Goal: Find specific page/section

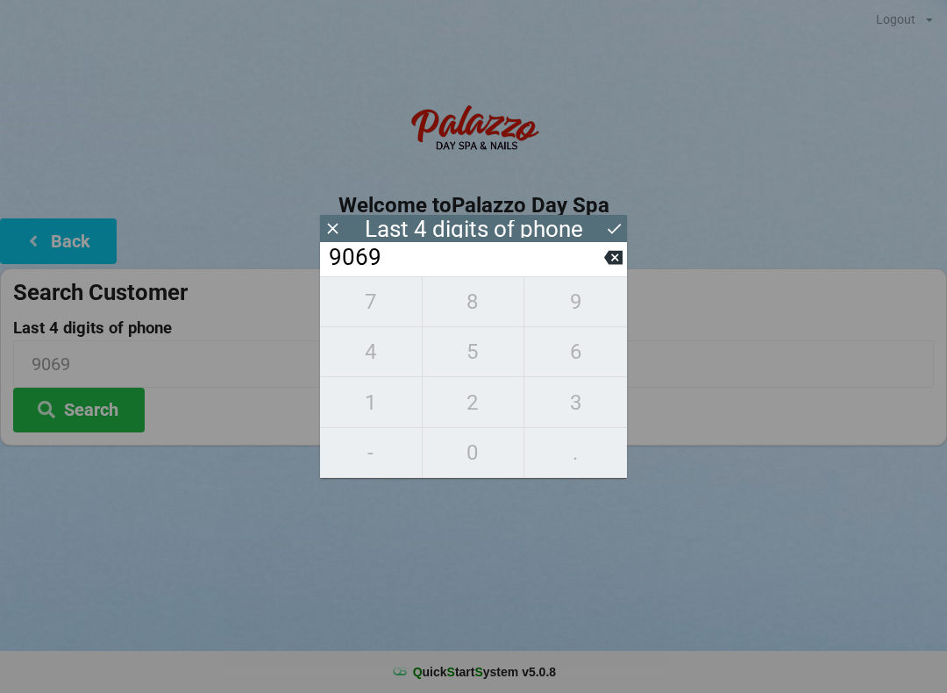
scroll to position [4, 0]
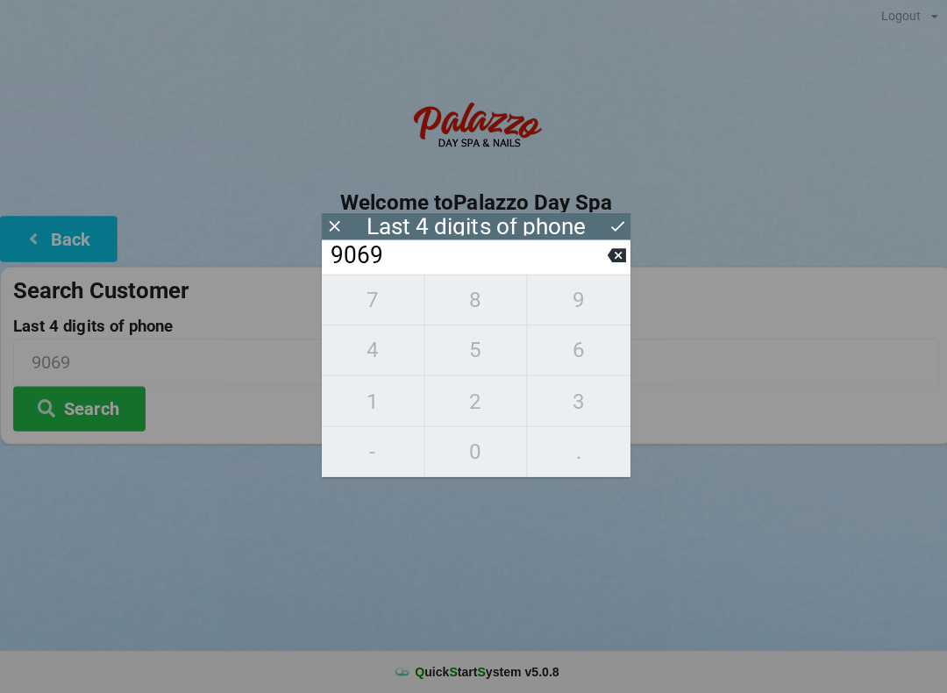
click at [604, 261] on icon at bounding box center [613, 257] width 18 height 18
click at [612, 266] on icon at bounding box center [613, 257] width 18 height 18
click at [606, 269] on button at bounding box center [613, 257] width 18 height 24
click at [606, 265] on icon at bounding box center [613, 257] width 18 height 18
type input "____"
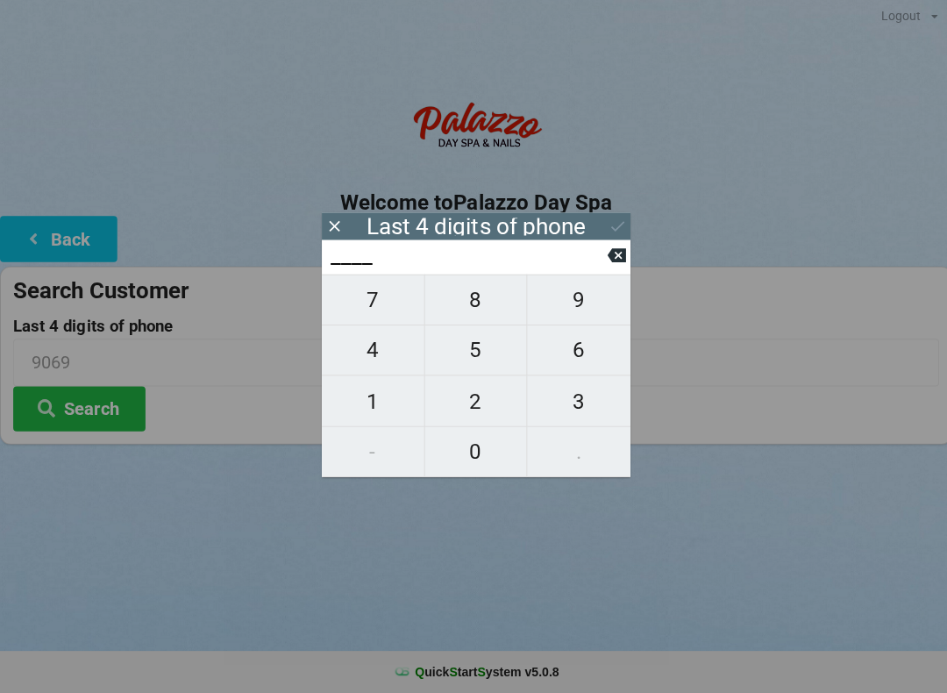
click at [470, 394] on span "2" at bounding box center [474, 402] width 102 height 37
type input "2___"
click at [470, 404] on span "2" at bounding box center [474, 402] width 102 height 37
type input "22__"
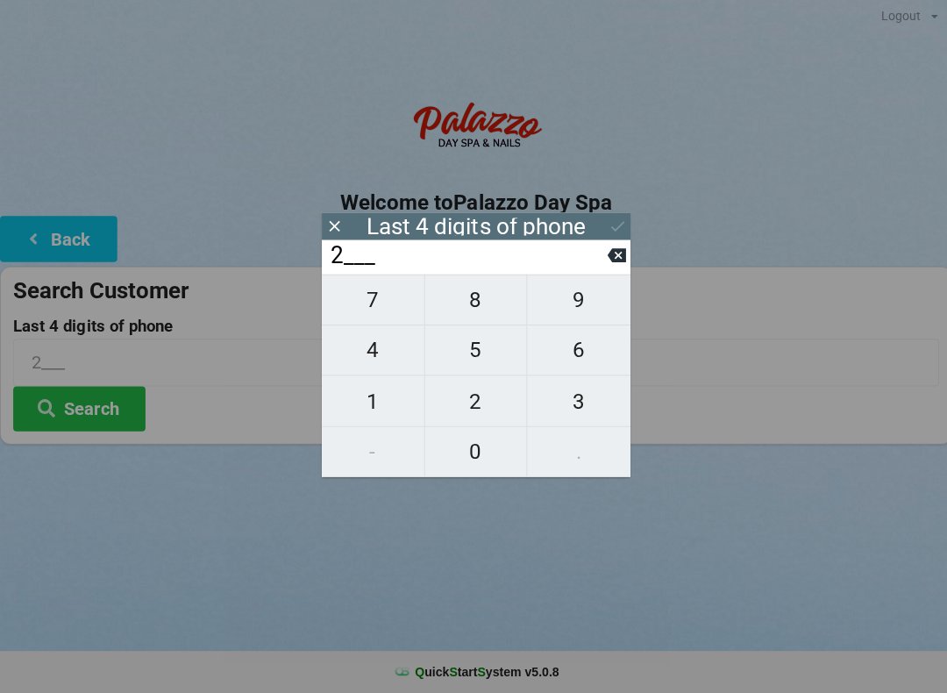
type input "22__"
click at [571, 347] on span "6" at bounding box center [575, 351] width 103 height 37
type input "226_"
click at [468, 444] on span "0" at bounding box center [474, 452] width 102 height 37
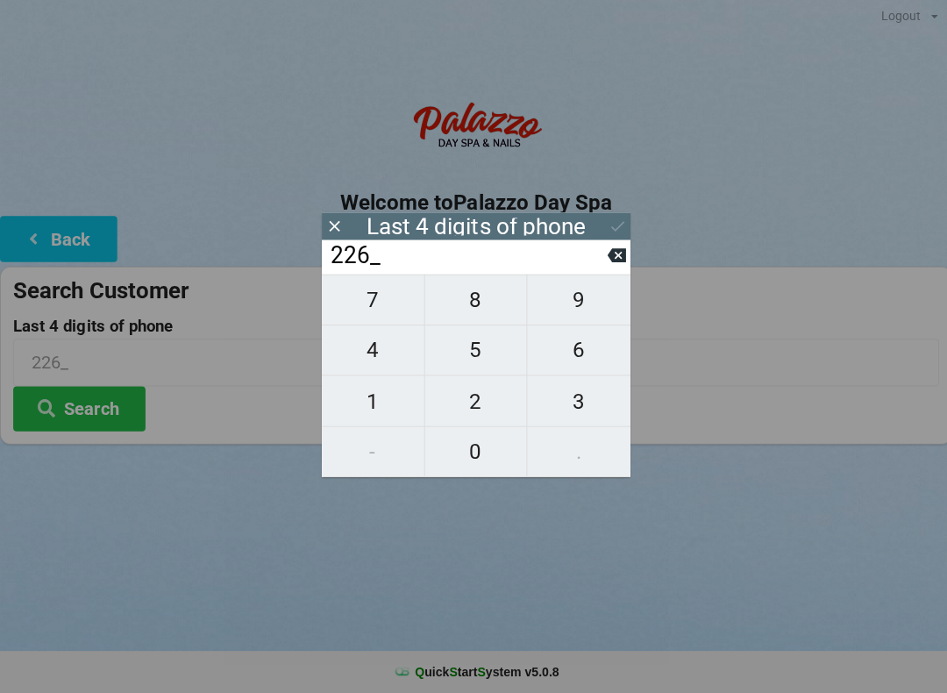
type input "2260"
click at [613, 227] on icon at bounding box center [614, 228] width 18 height 18
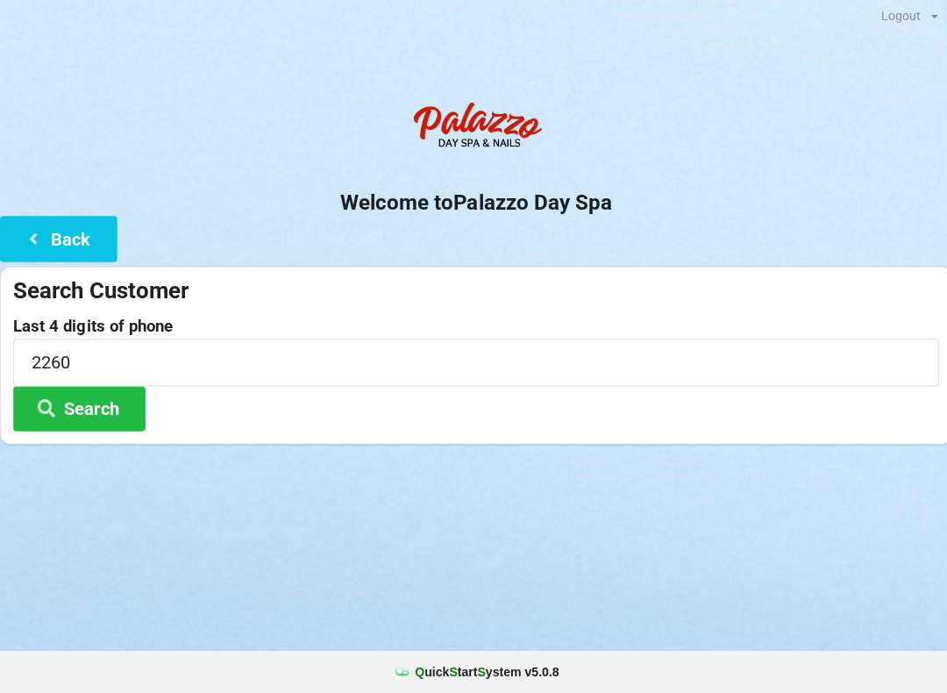
click at [103, 405] on button "Search" at bounding box center [78, 409] width 131 height 45
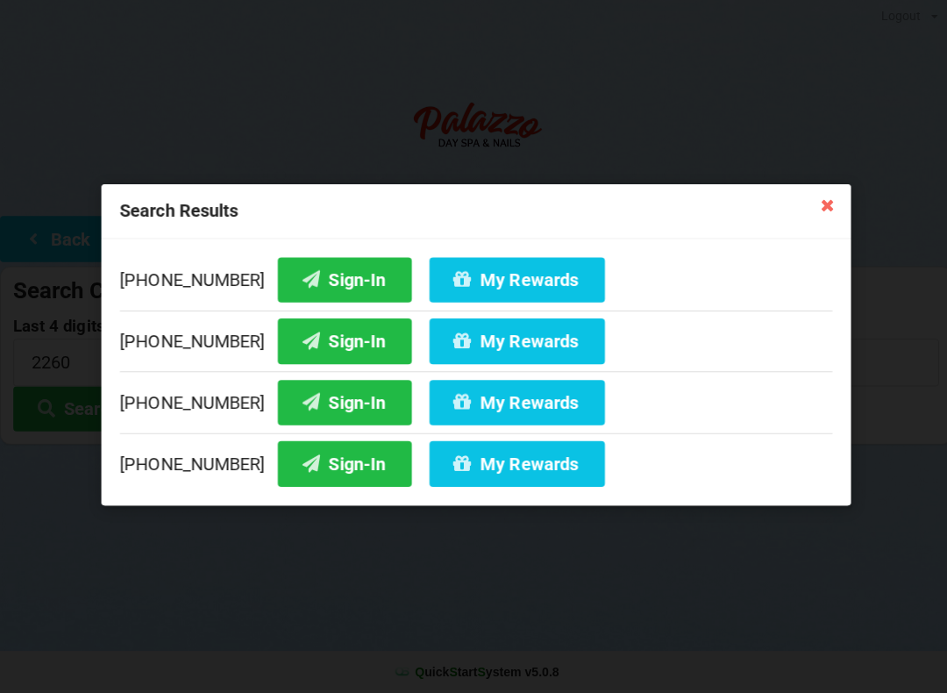
click at [322, 401] on button "Sign-In" at bounding box center [342, 403] width 133 height 45
